Goal: Task Accomplishment & Management: Manage account settings

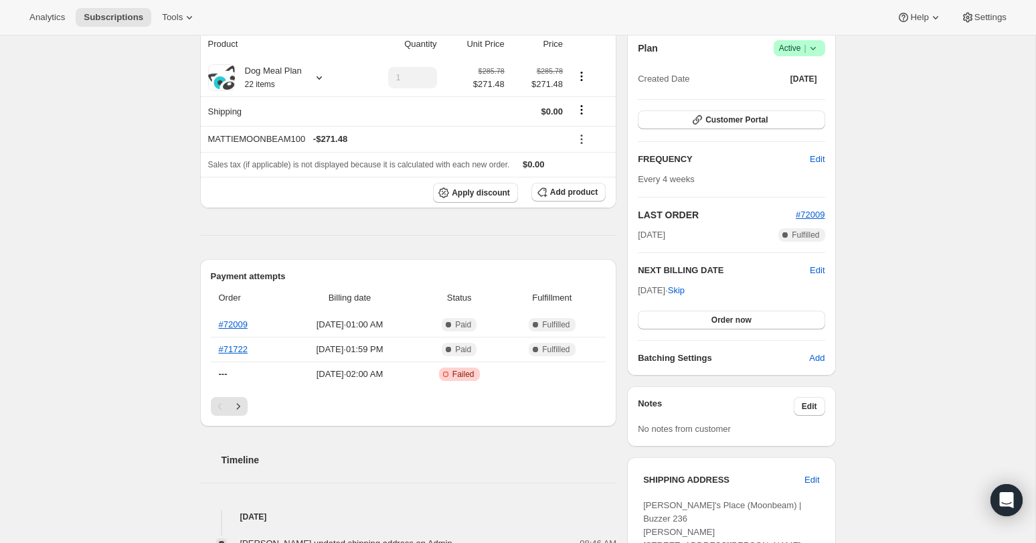
scroll to position [139, 0]
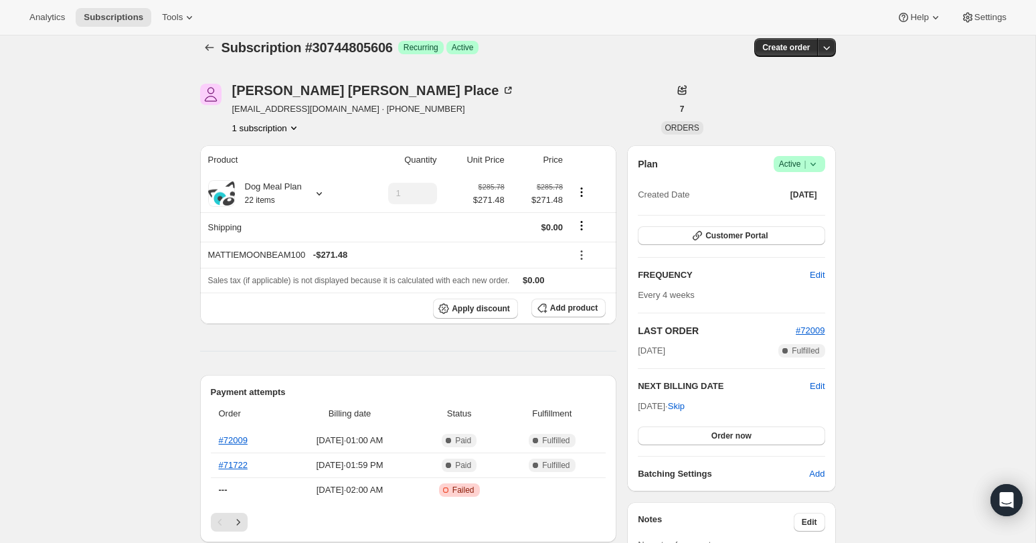
scroll to position [17, 0]
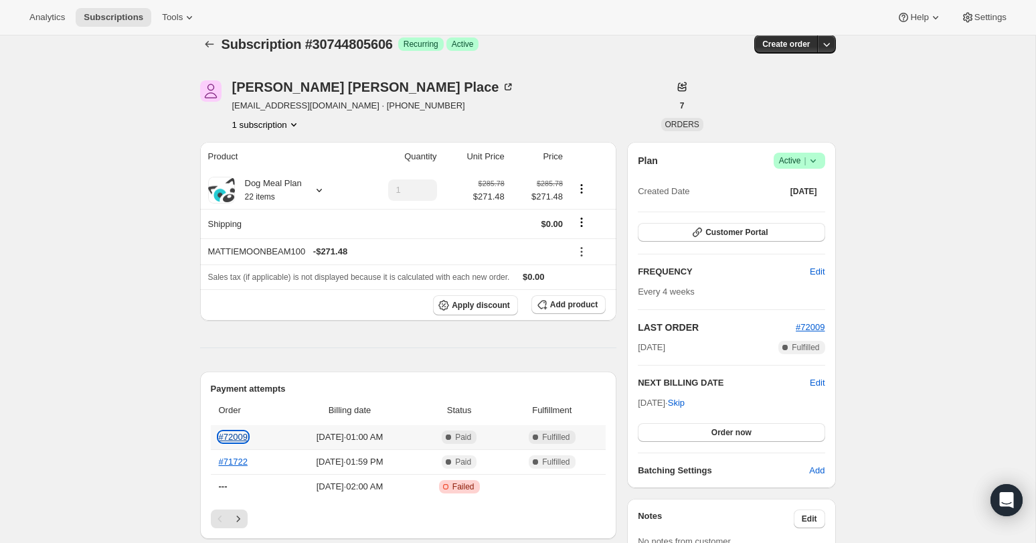
click at [243, 442] on link "#72009" at bounding box center [233, 436] width 29 height 10
